Goal: Check status: Check status

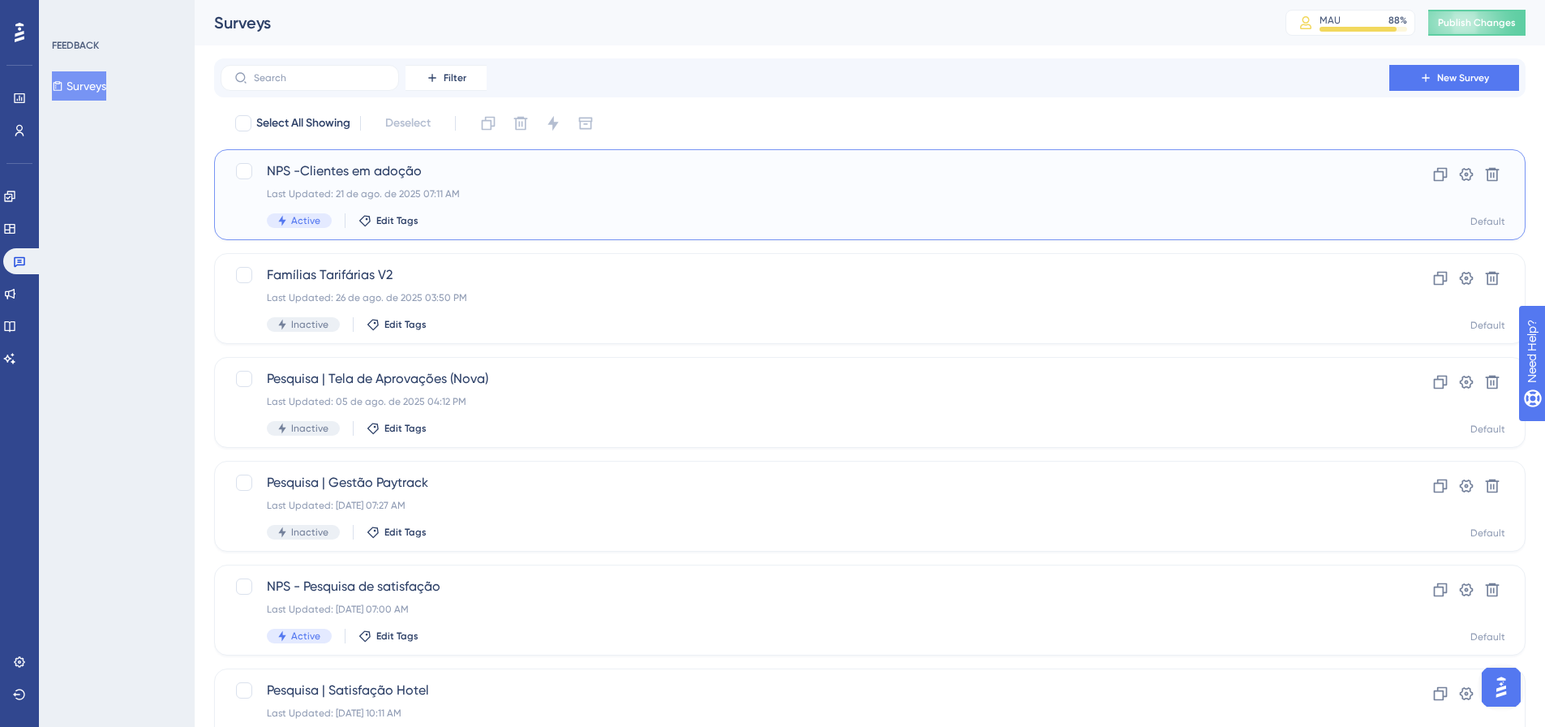
click at [606, 187] on div "Last Updated: 21 de ago. de 2025 07:11 AM" at bounding box center [805, 193] width 1076 height 13
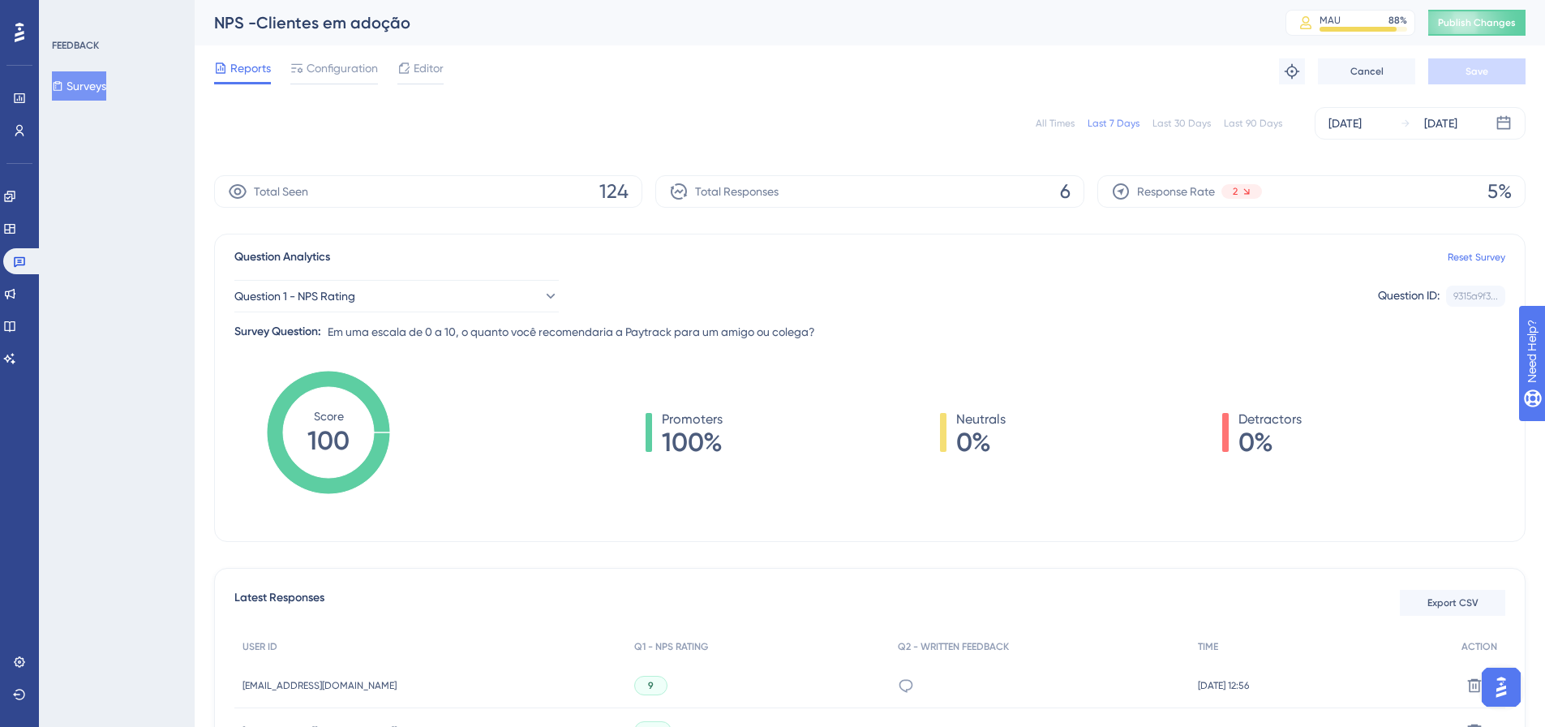
click at [1065, 125] on div "All Times" at bounding box center [1055, 123] width 39 height 13
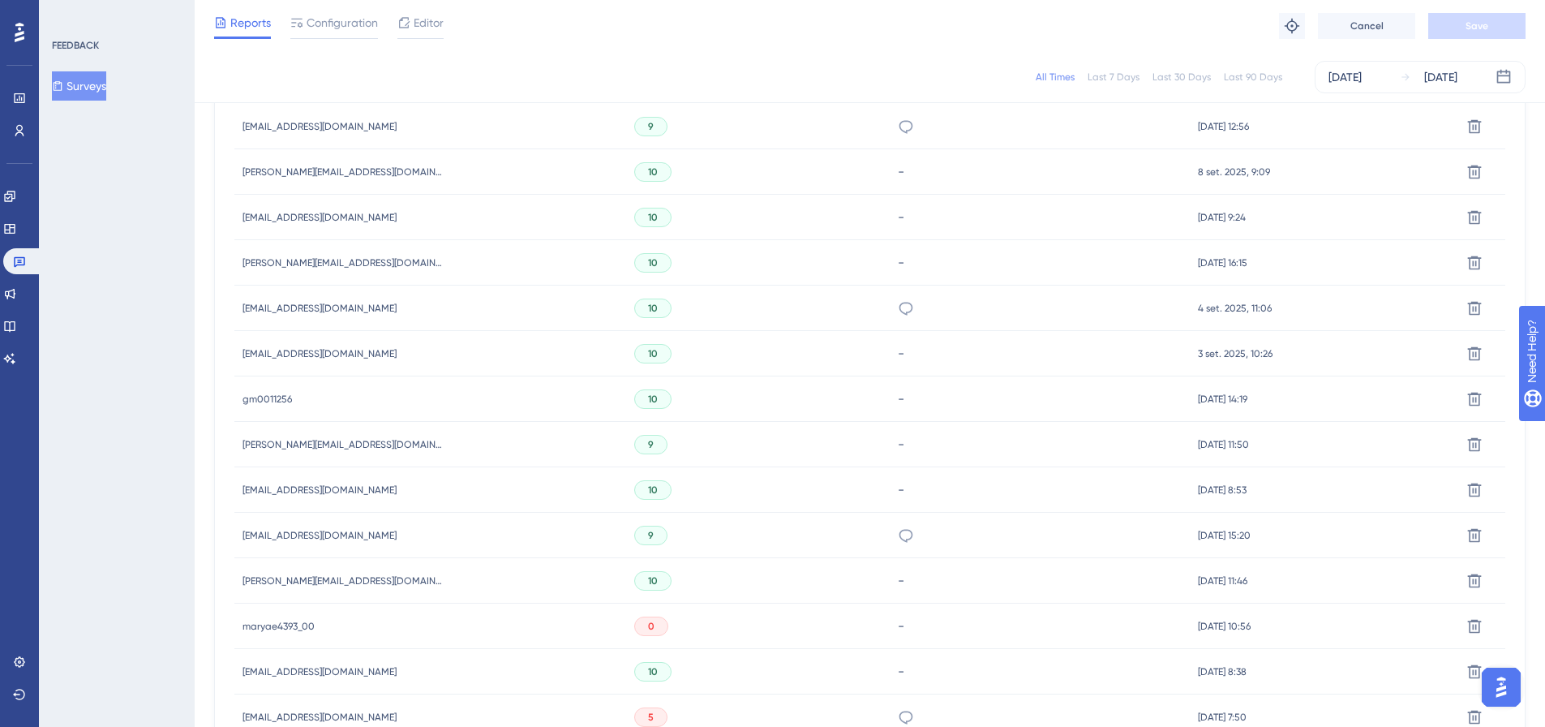
scroll to position [649, 0]
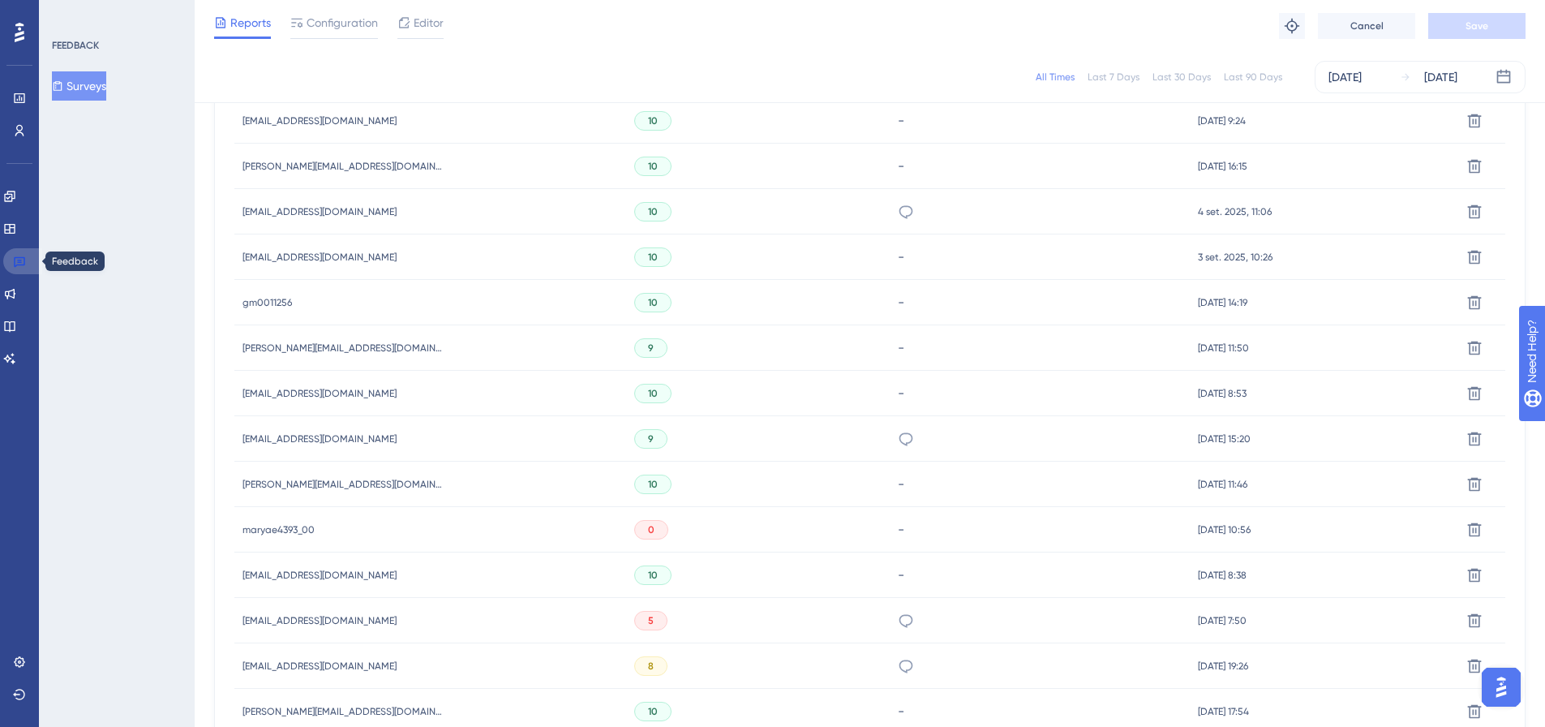
click at [21, 260] on icon at bounding box center [19, 262] width 11 height 11
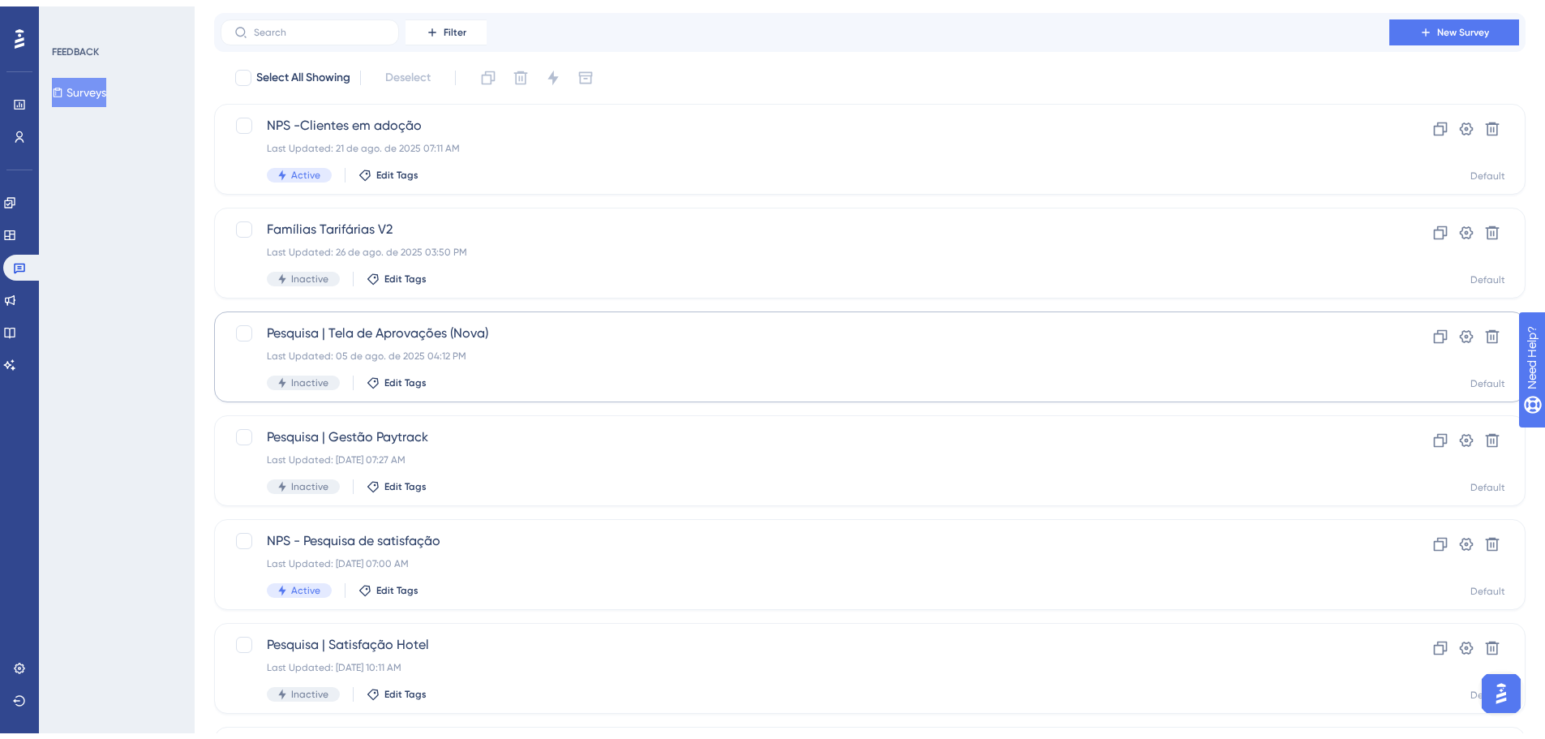
scroll to position [81, 0]
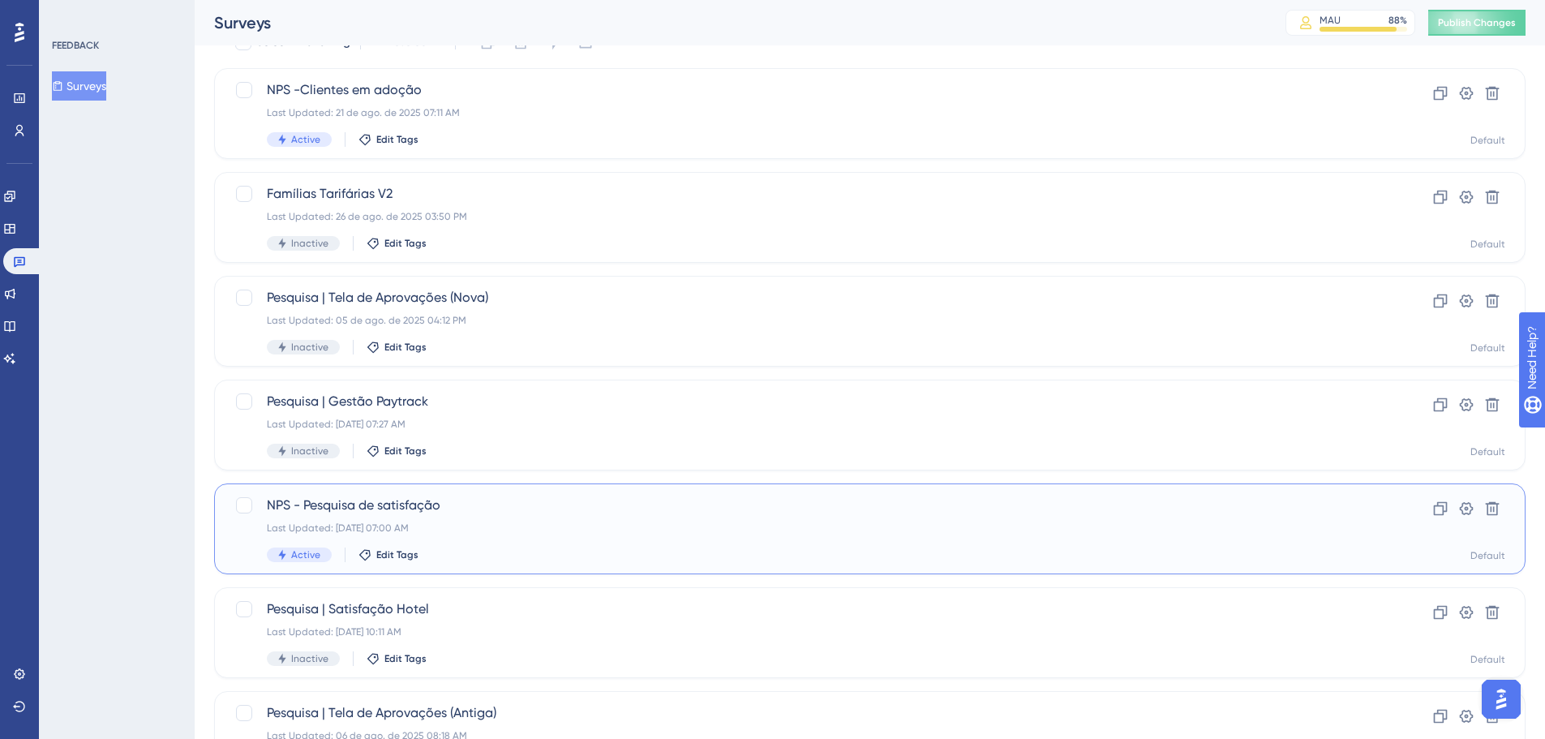
click at [492, 504] on span "NPS - Pesquisa de satisfação" at bounding box center [805, 505] width 1076 height 19
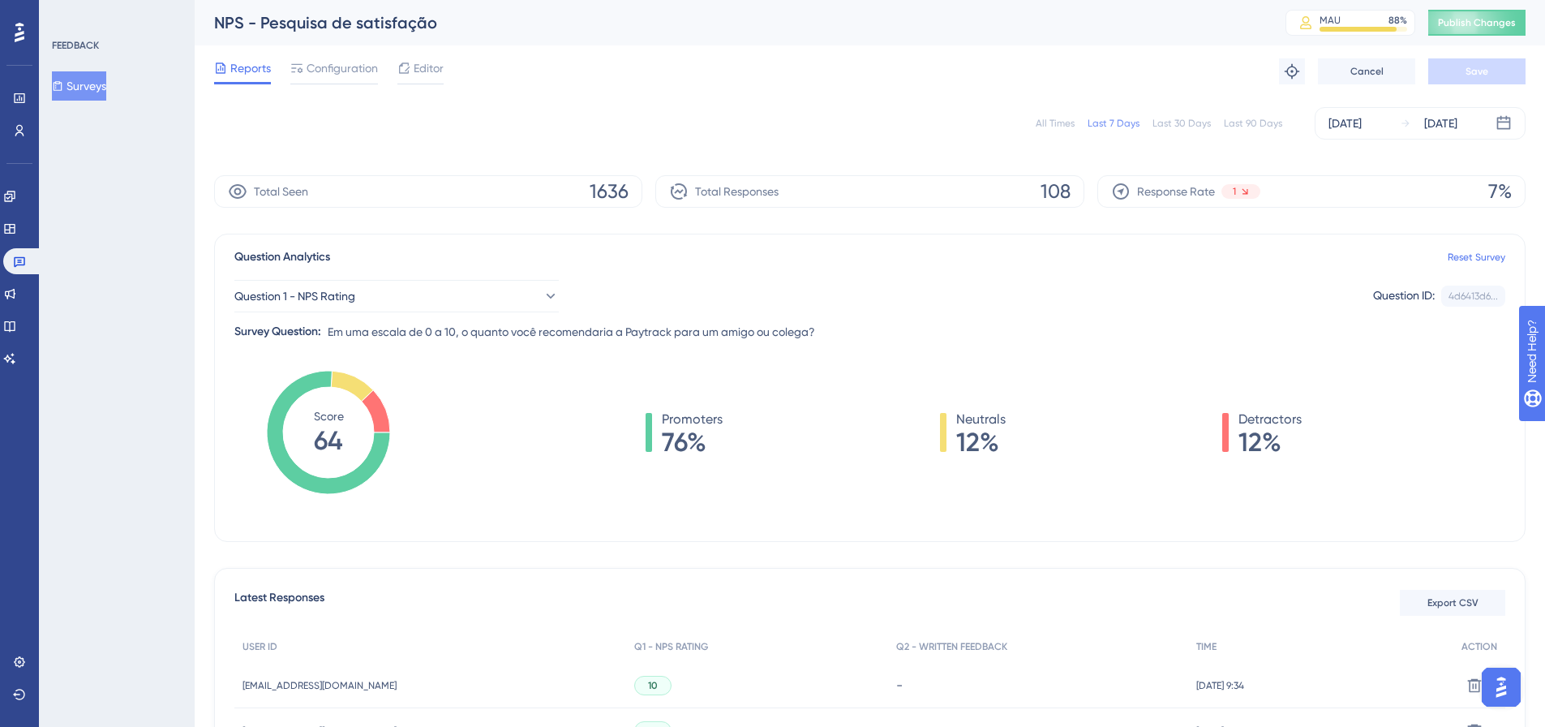
click at [1067, 126] on div "All Times" at bounding box center [1055, 123] width 39 height 13
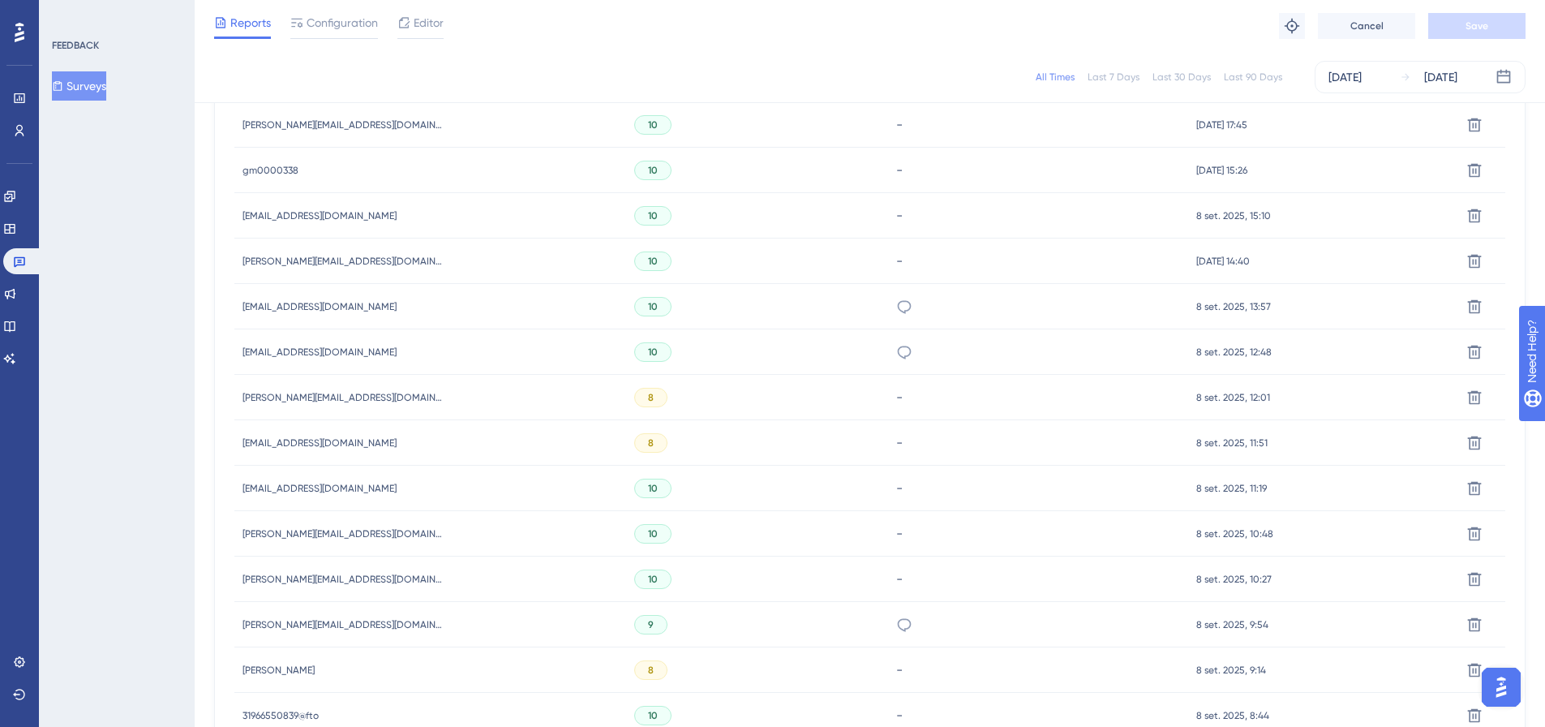
scroll to position [994, 0]
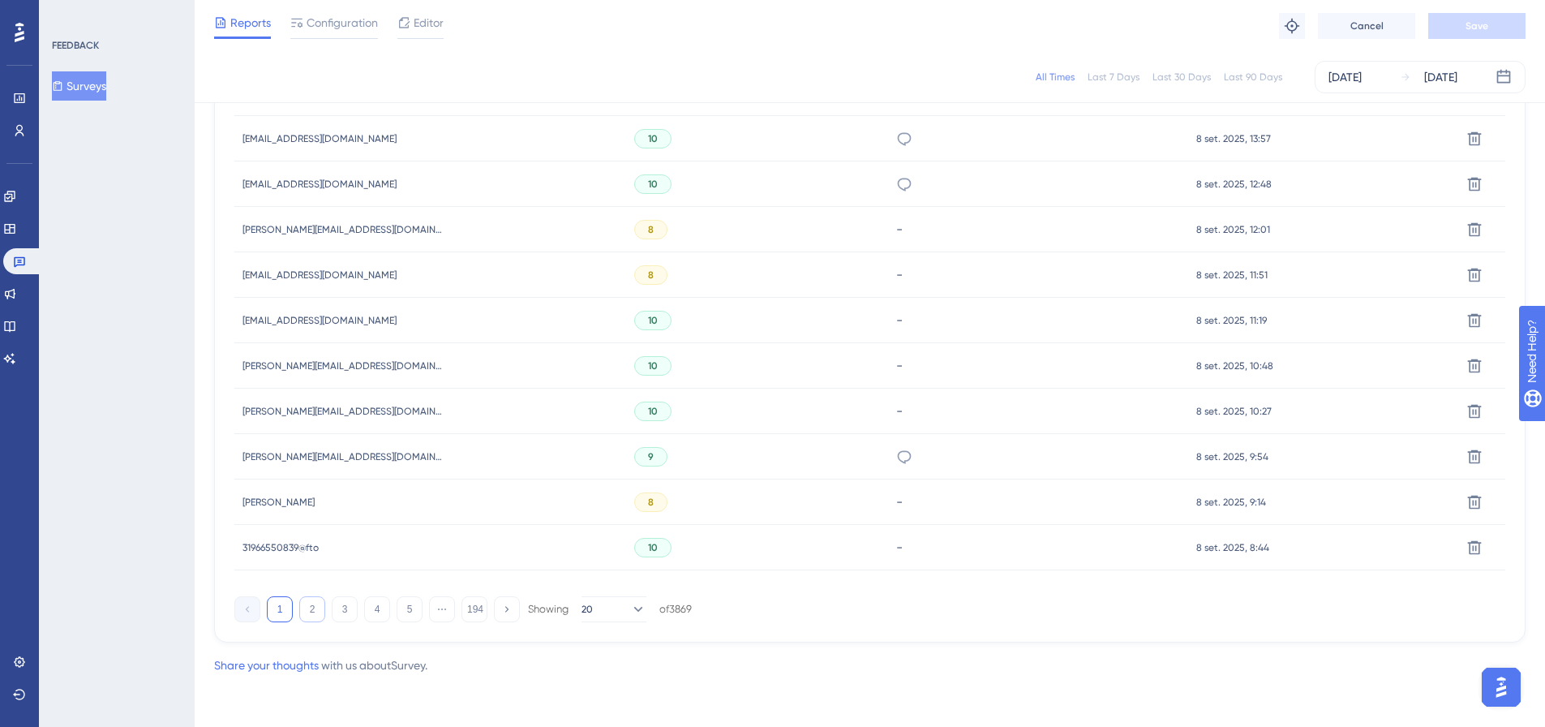
drag, startPoint x: 316, startPoint y: 614, endPoint x: 384, endPoint y: 567, distance: 82.8
click at [315, 614] on button "2" at bounding box center [312, 609] width 26 height 26
